Goal: Task Accomplishment & Management: Manage account settings

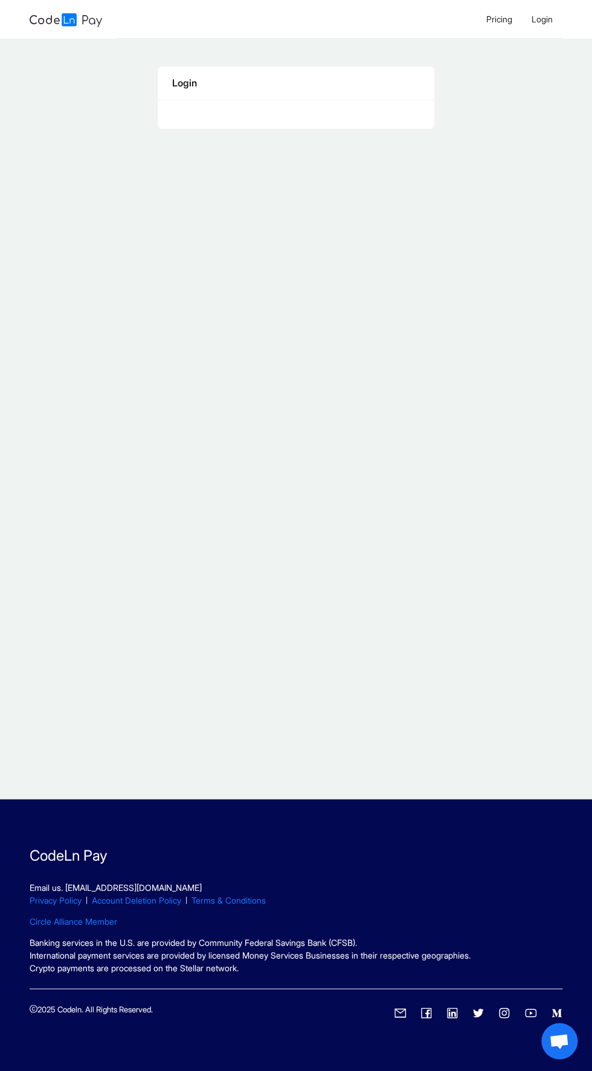
click at [549, 21] on span "Login" at bounding box center [542, 19] width 21 height 10
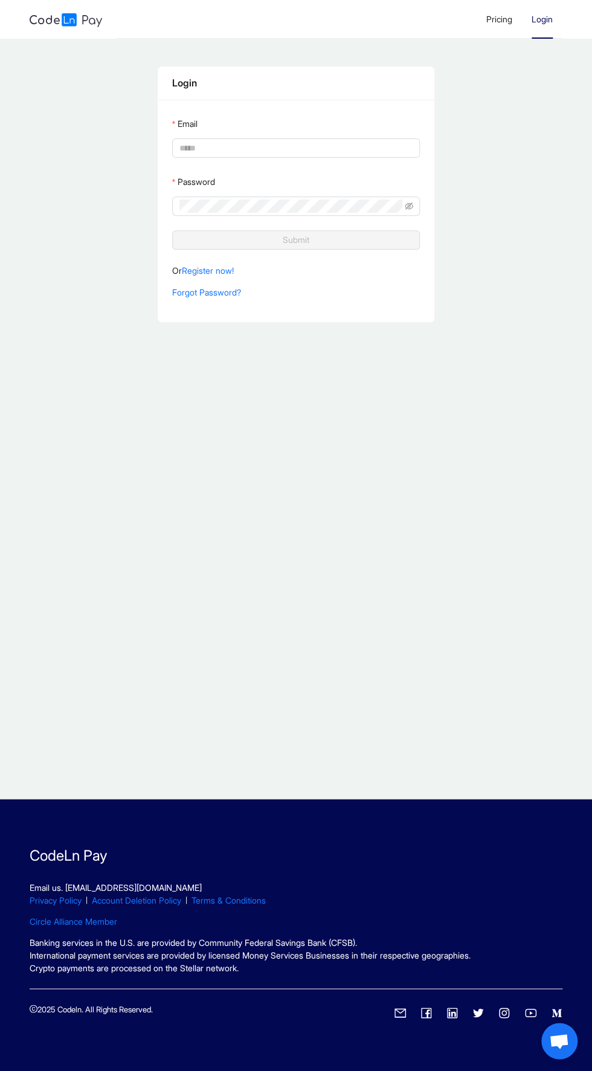
click at [183, 146] on input "Email" at bounding box center [296, 147] width 232 height 13
type input "**********"
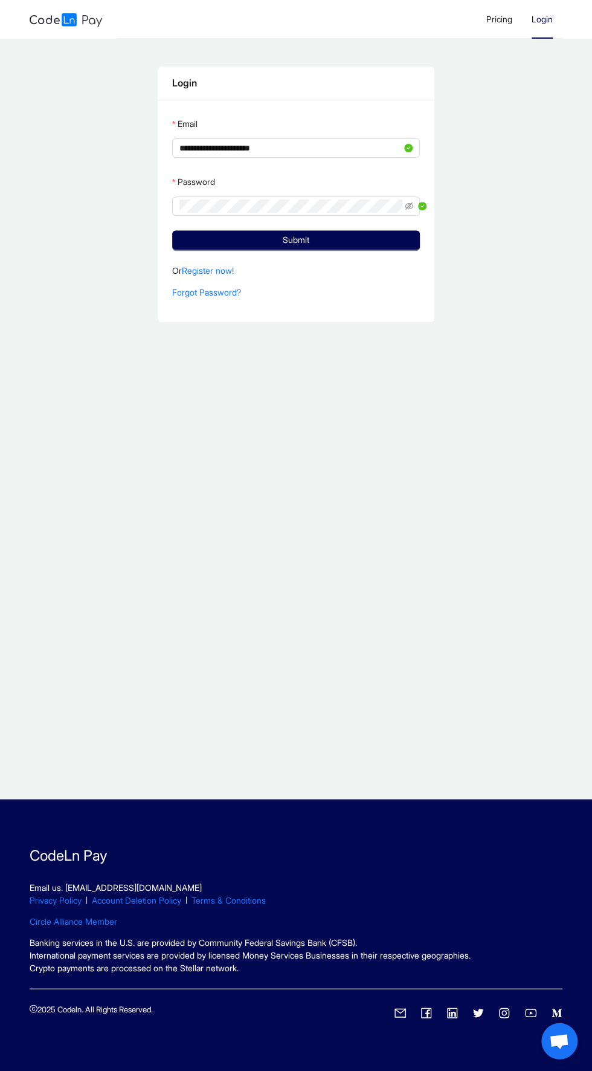
click at [172, 230] on button "Submit" at bounding box center [296, 239] width 248 height 19
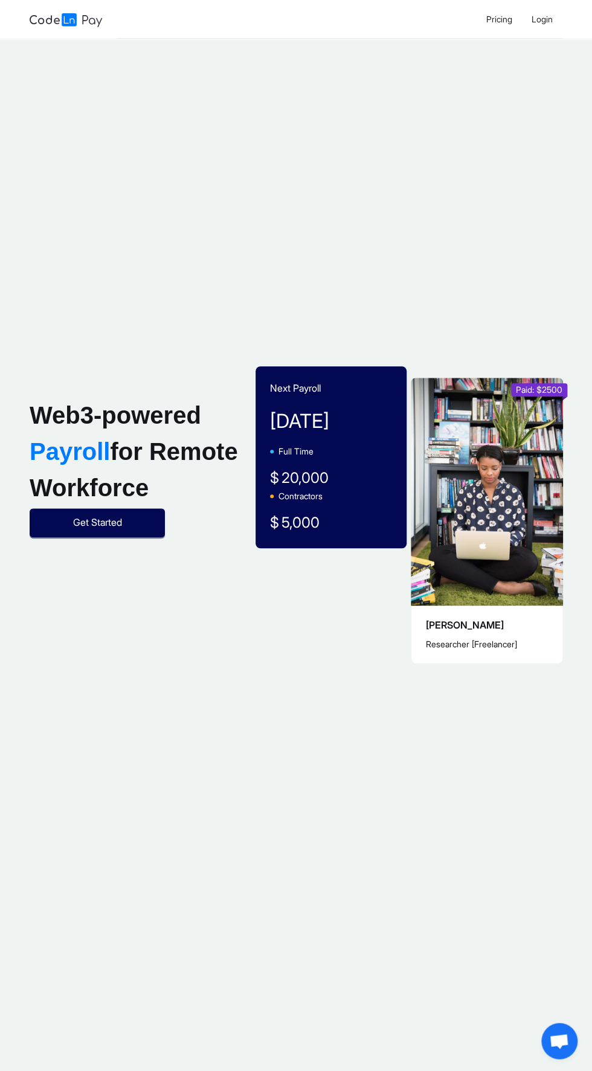
click at [101, 522] on span "Get Started" at bounding box center [97, 522] width 49 height 15
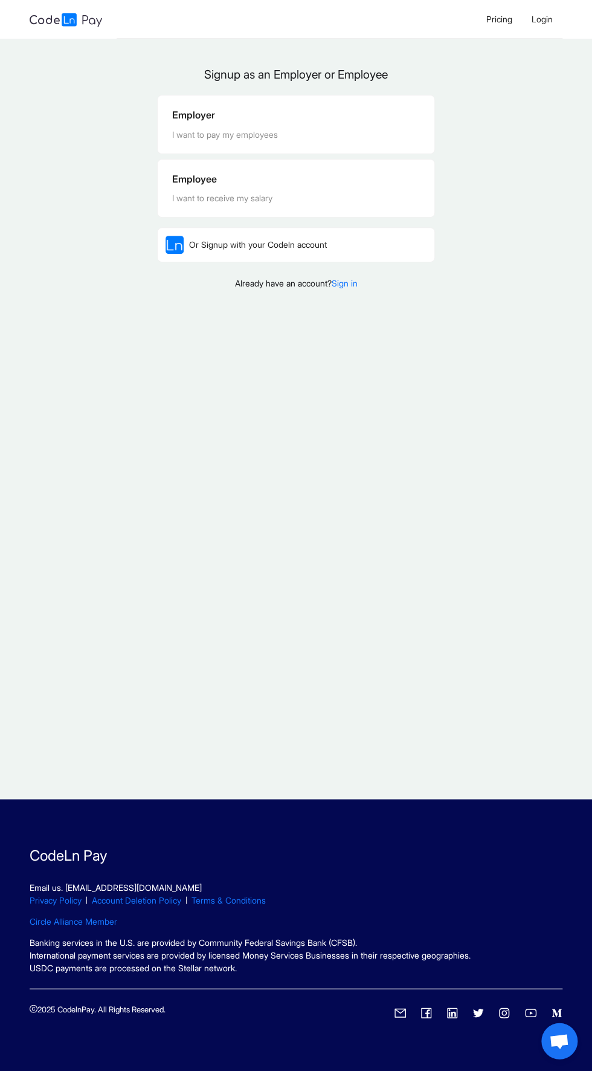
click at [209, 192] on div "I want to receive my salary" at bounding box center [296, 198] width 248 height 13
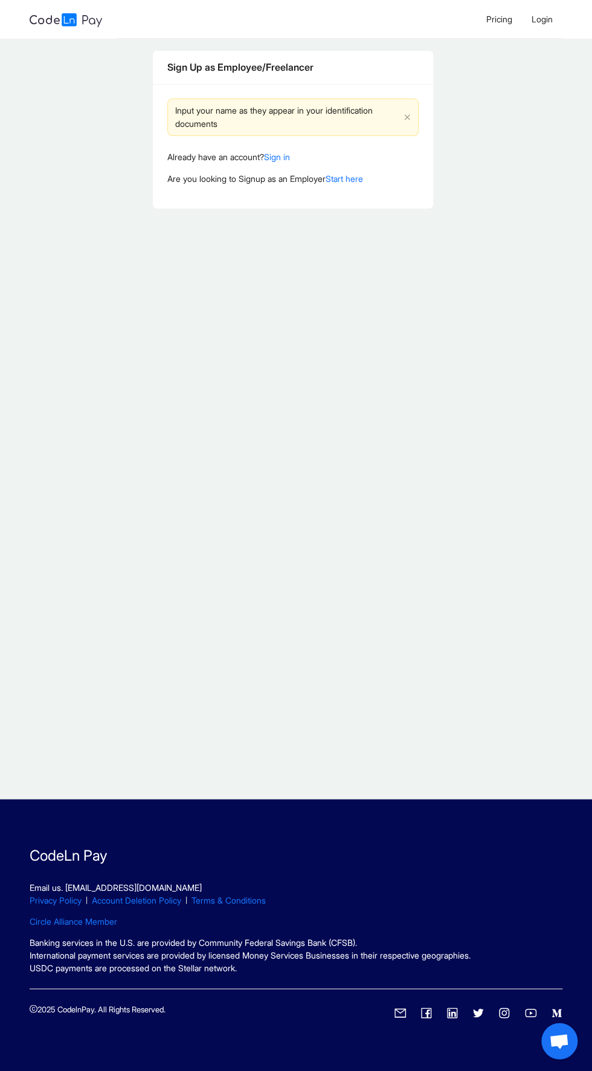
click at [239, 189] on div "Input your name as they appear in your identification documents Already have an…" at bounding box center [293, 146] width 281 height 125
click at [548, 37] on li "Login" at bounding box center [542, 19] width 41 height 39
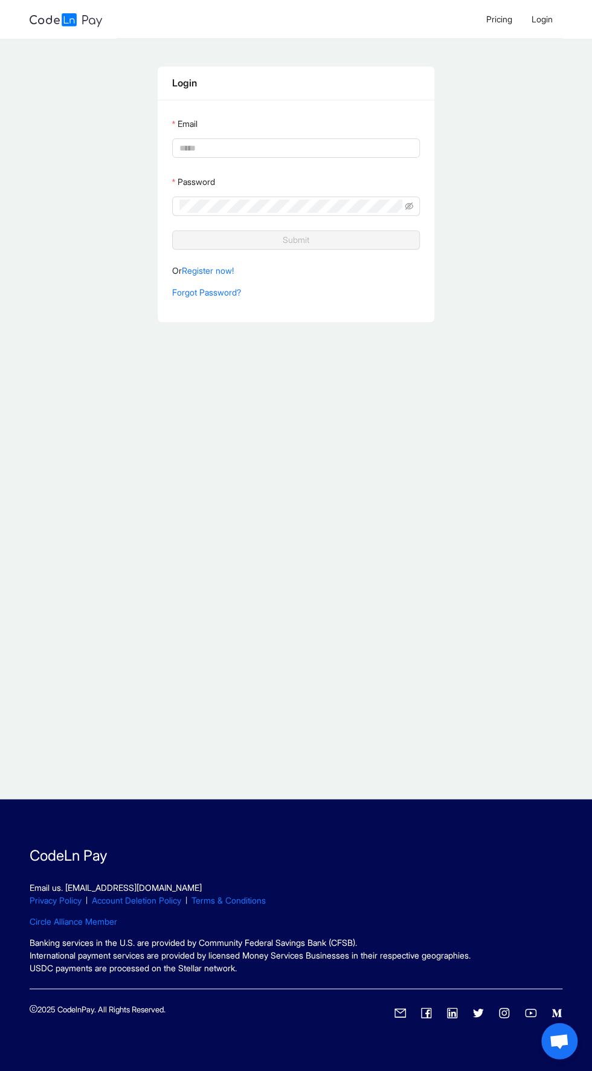
click at [200, 148] on input "Email" at bounding box center [296, 147] width 232 height 13
type input "**********"
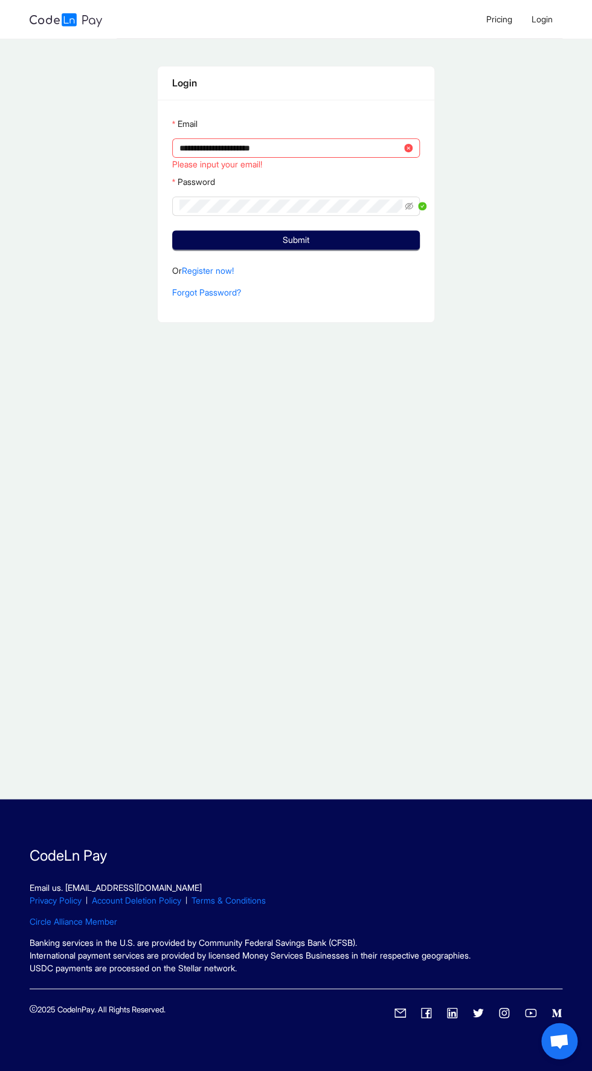
click at [172, 230] on button "Submit" at bounding box center [296, 239] width 248 height 19
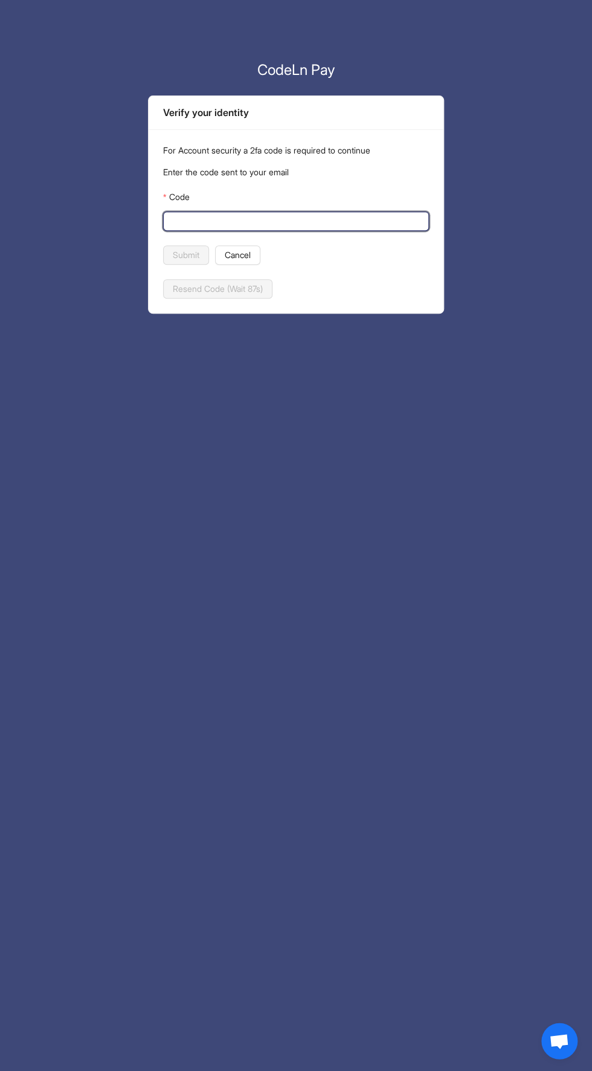
paste input "******"
type input "******"
click at [175, 250] on span "Submit" at bounding box center [186, 254] width 27 height 13
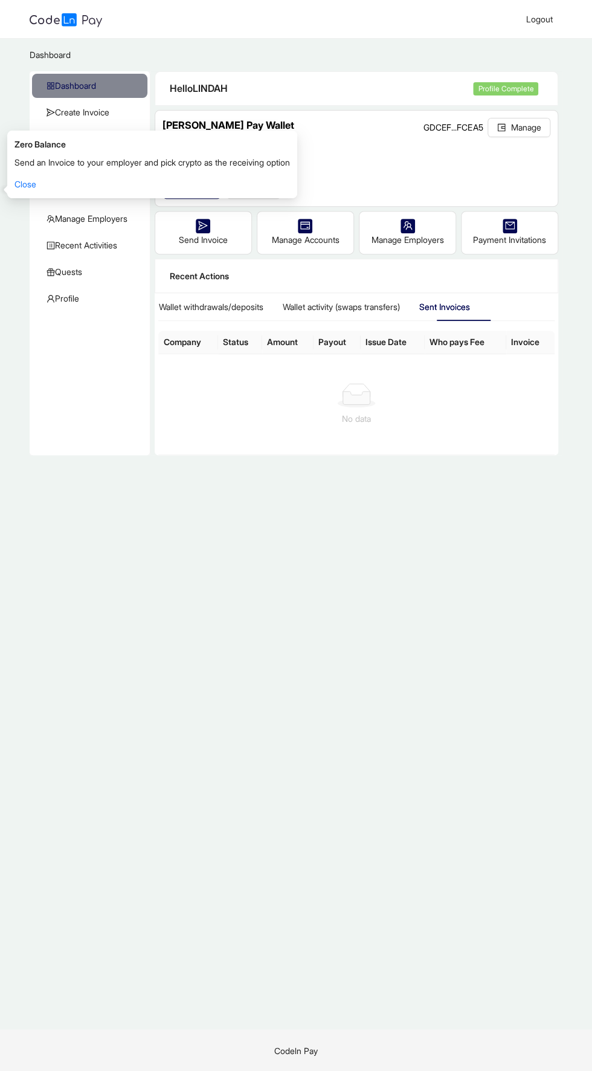
click at [18, 187] on link "Close" at bounding box center [26, 184] width 22 height 10
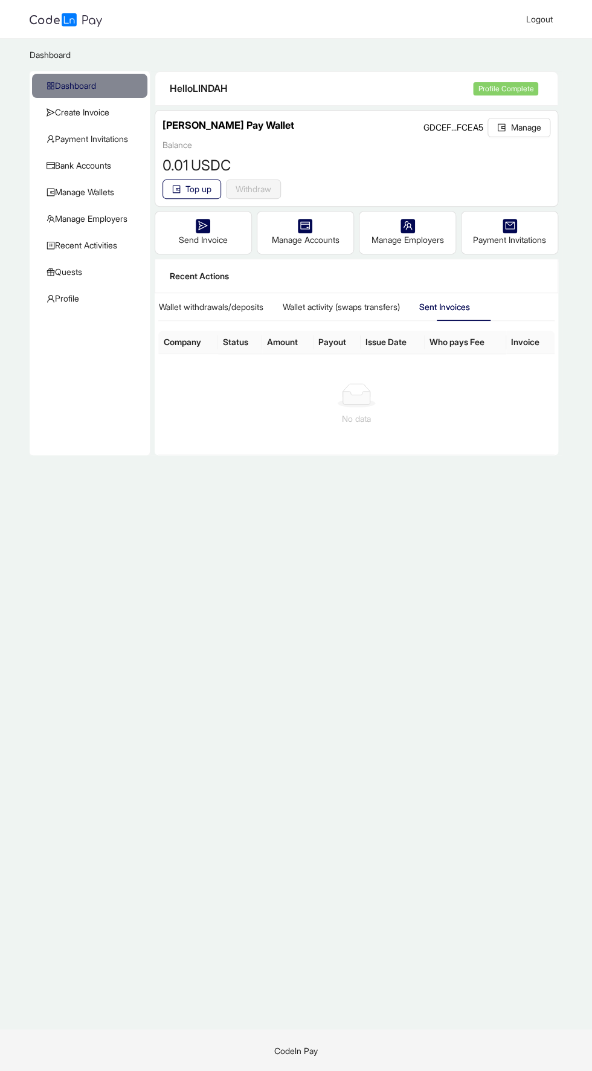
click at [105, 242] on span "Recent Activities" at bounding box center [92, 245] width 91 height 24
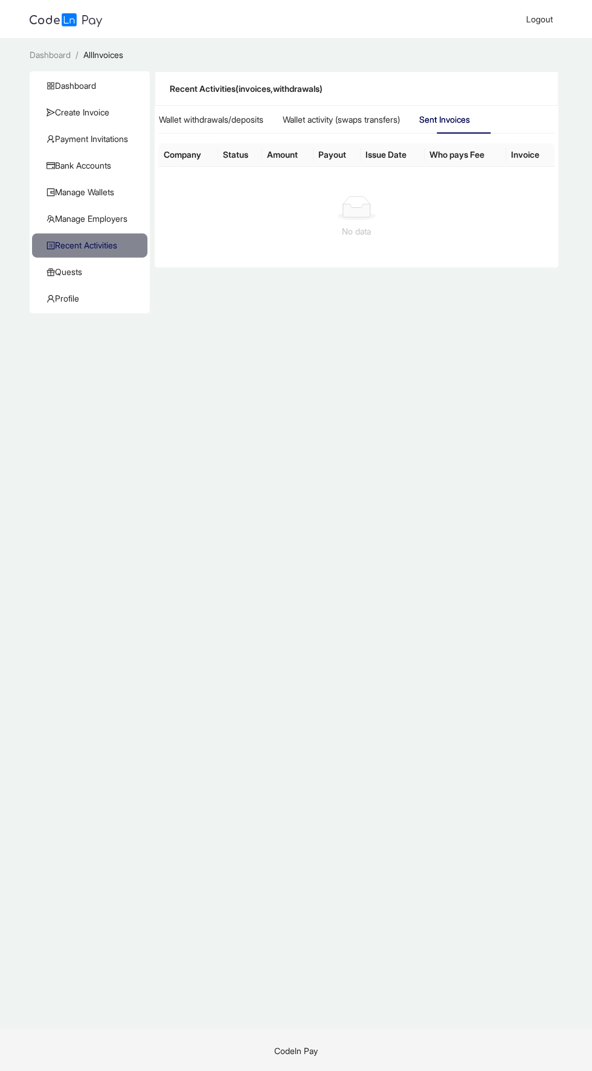
click at [74, 274] on span "Quests" at bounding box center [92, 272] width 91 height 24
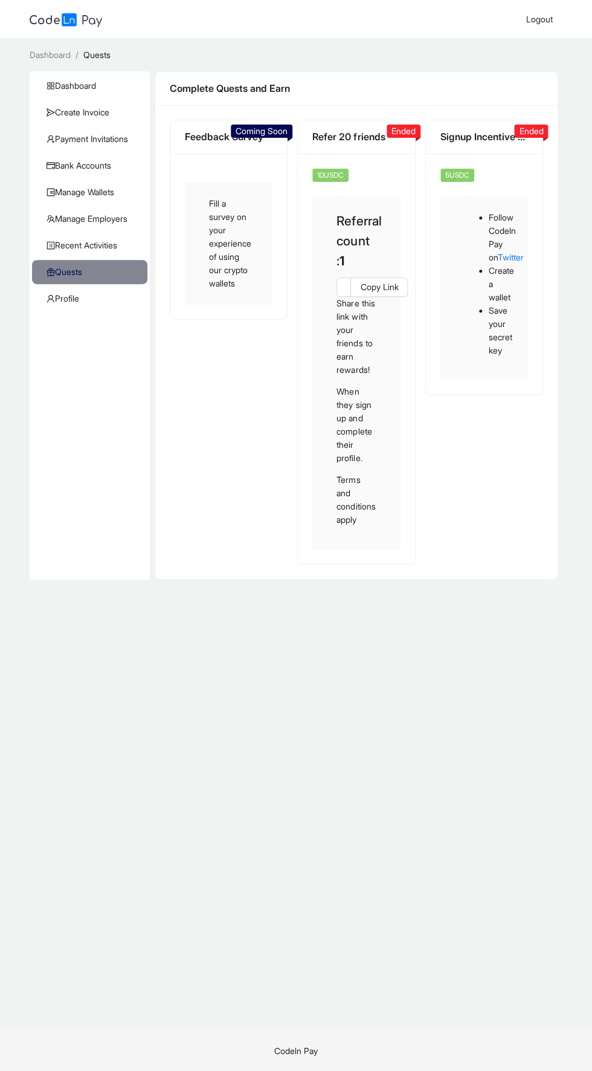
click at [247, 128] on span "Coming Soon" at bounding box center [262, 131] width 52 height 10
click at [229, 241] on div "Fill a survey on your experience of using our crypto wallets" at bounding box center [229, 244] width 88 height 122
click at [181, 144] on div "Feedback Survey" at bounding box center [228, 137] width 117 height 34
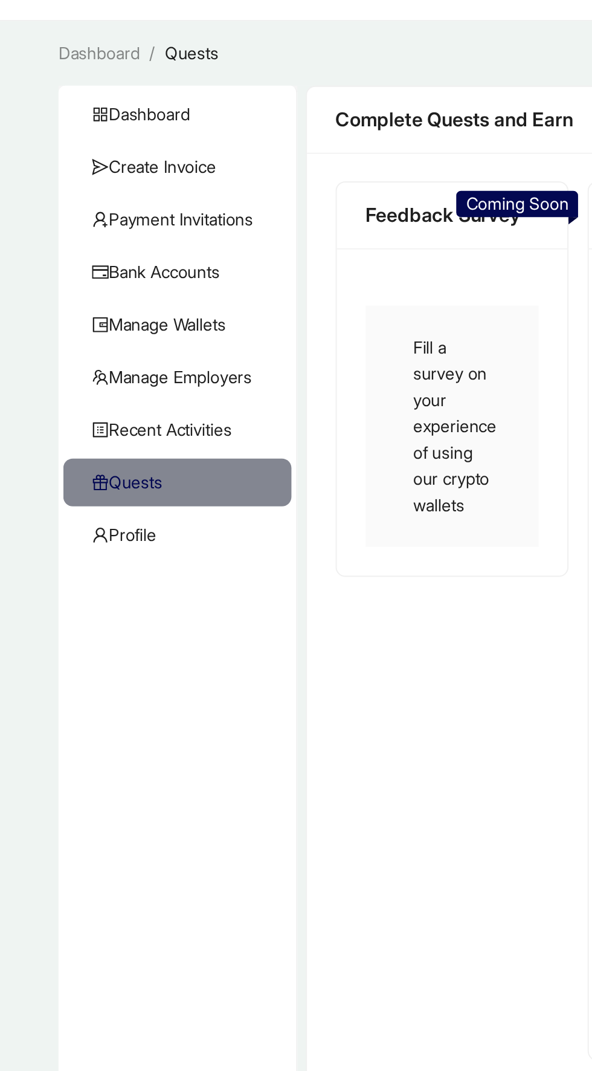
click at [130, 141] on span "Payment Invitations" at bounding box center [92, 139] width 91 height 24
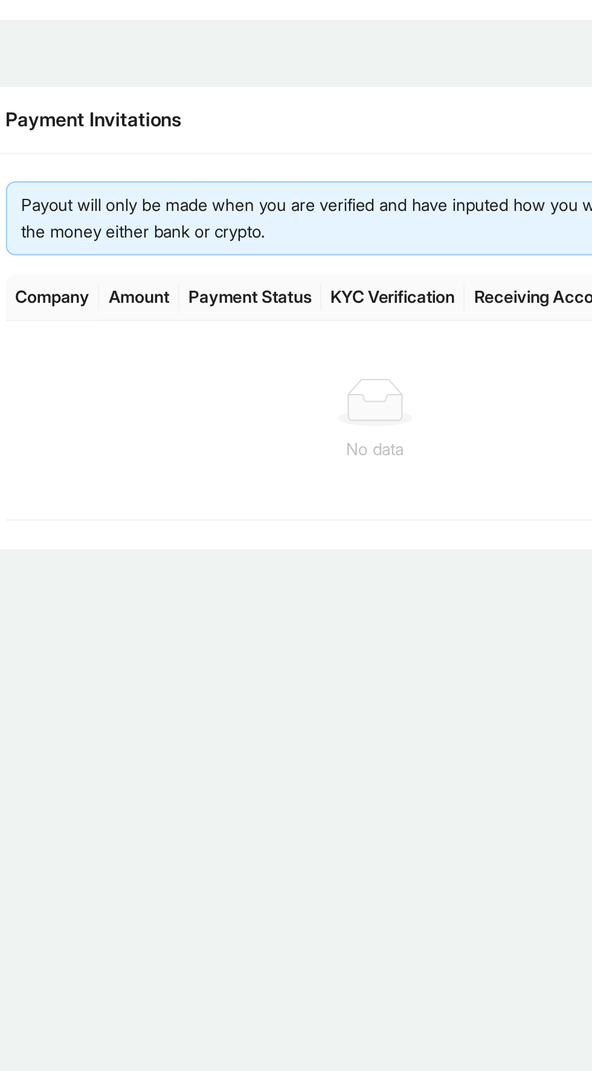
click at [369, 174] on th "KYC Verification" at bounding box center [365, 179] width 73 height 24
